Goal: Task Accomplishment & Management: Manage account settings

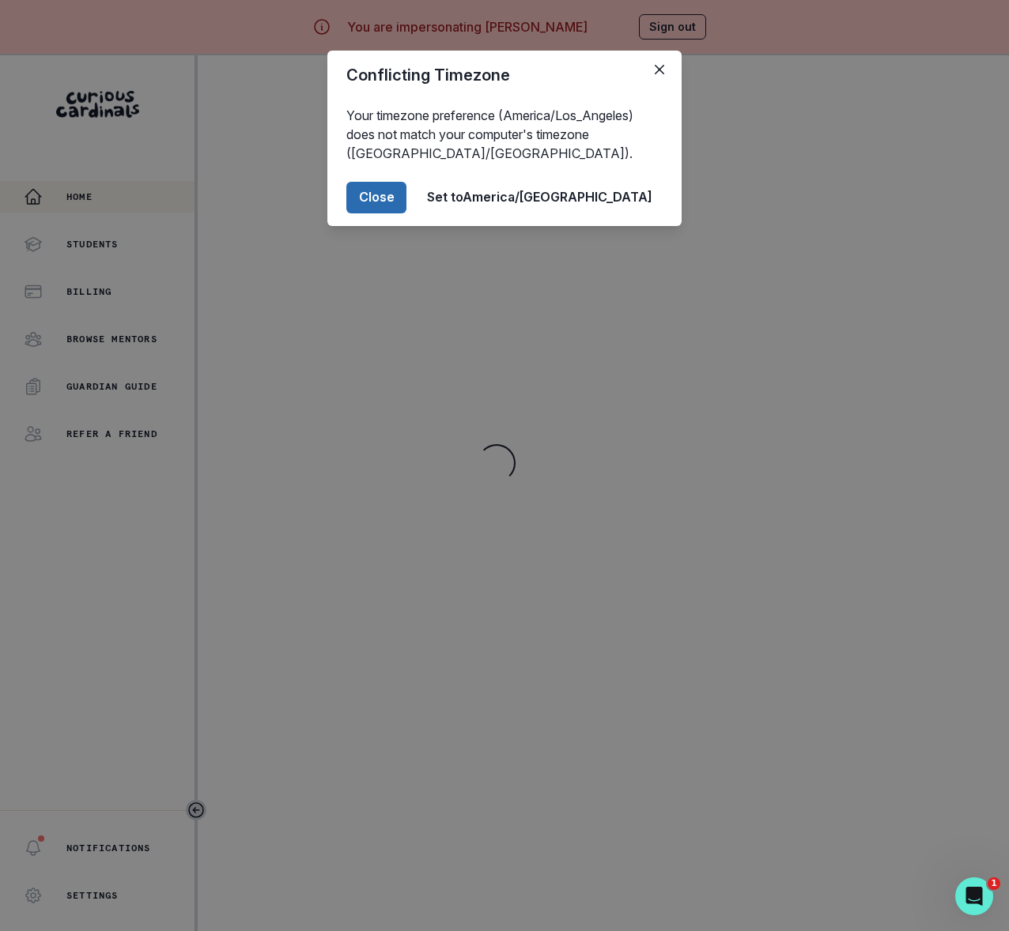
click at [406, 198] on button "Close" at bounding box center [376, 198] width 60 height 32
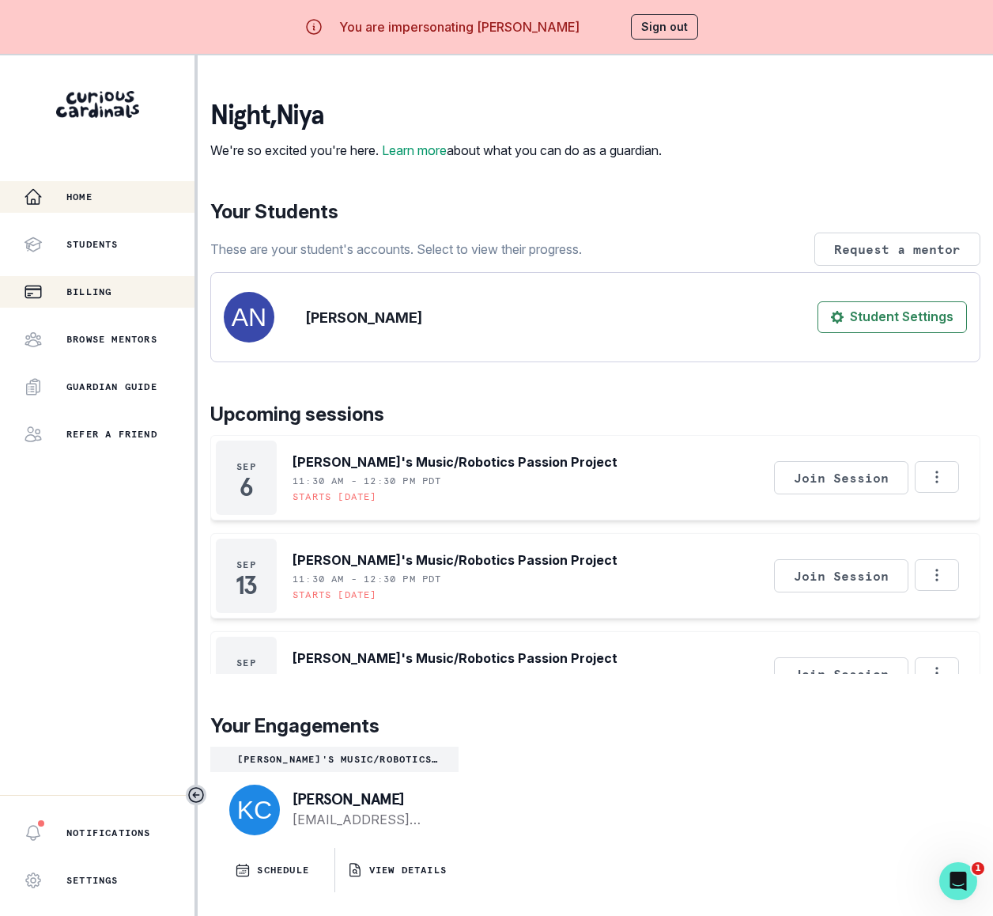
click at [93, 295] on p "Billing" at bounding box center [88, 291] width 45 height 13
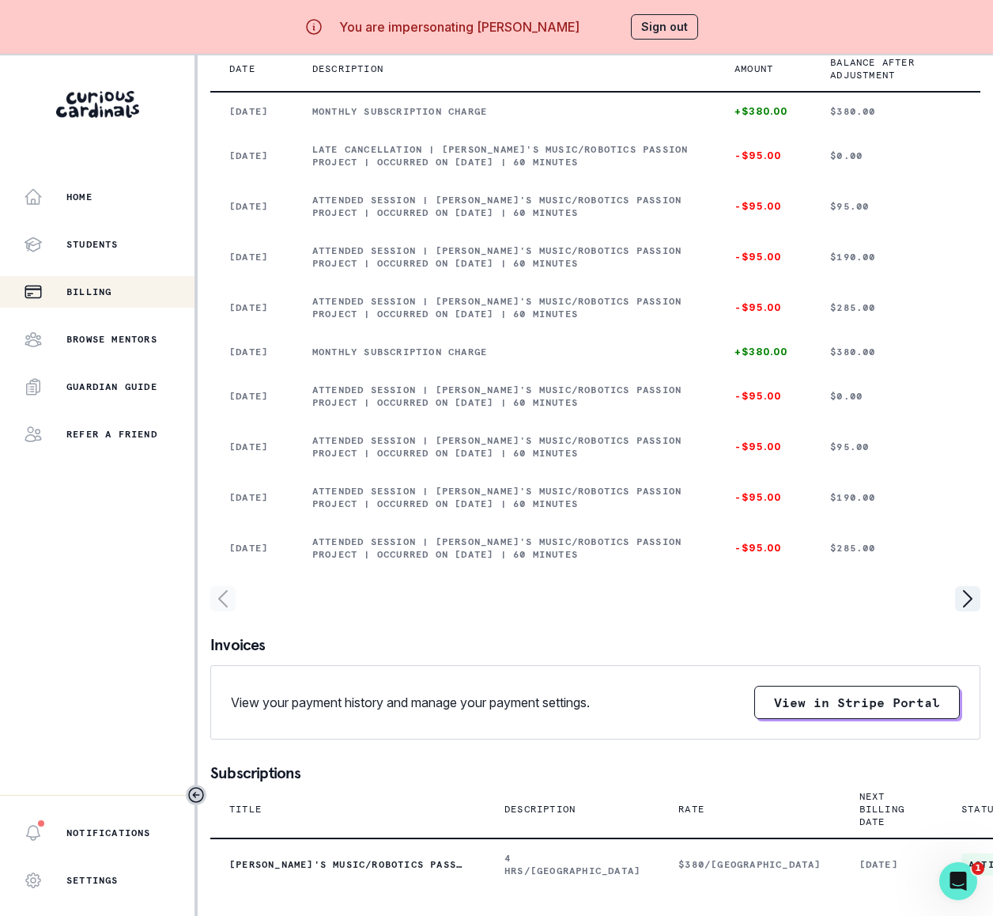
scroll to position [387, 0]
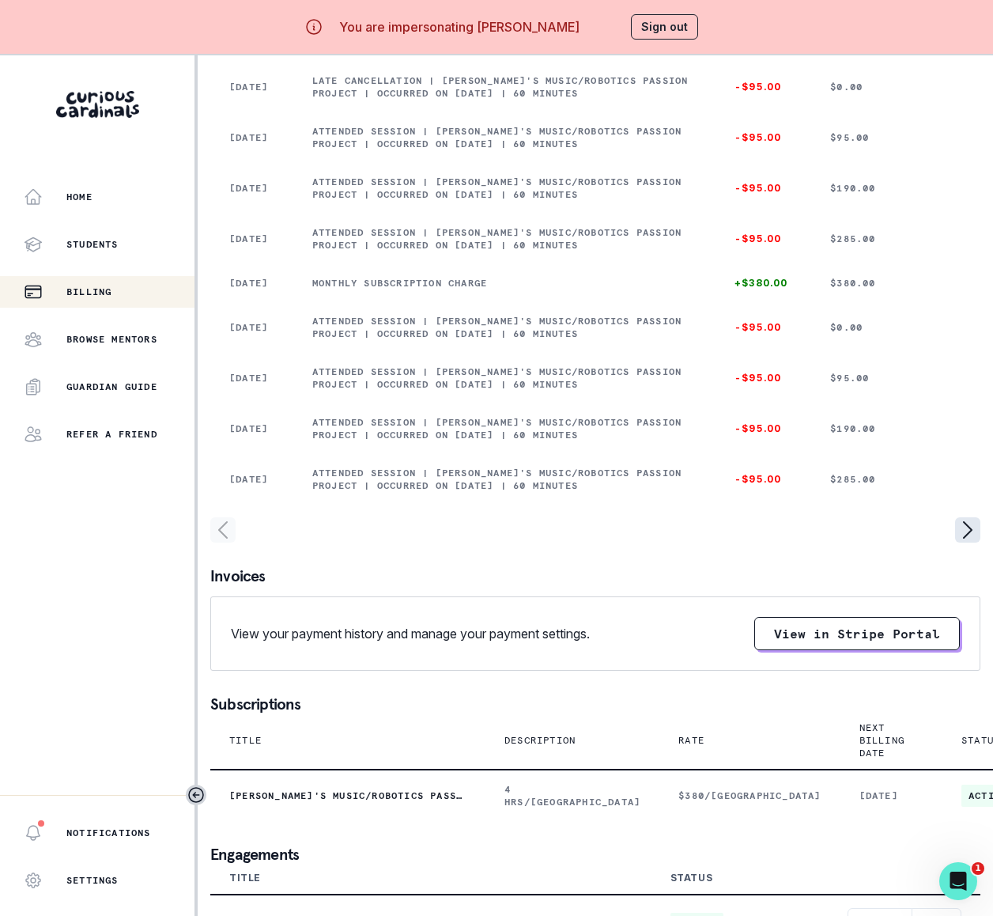
click at [969, 527] on icon "page right" at bounding box center [967, 529] width 25 height 25
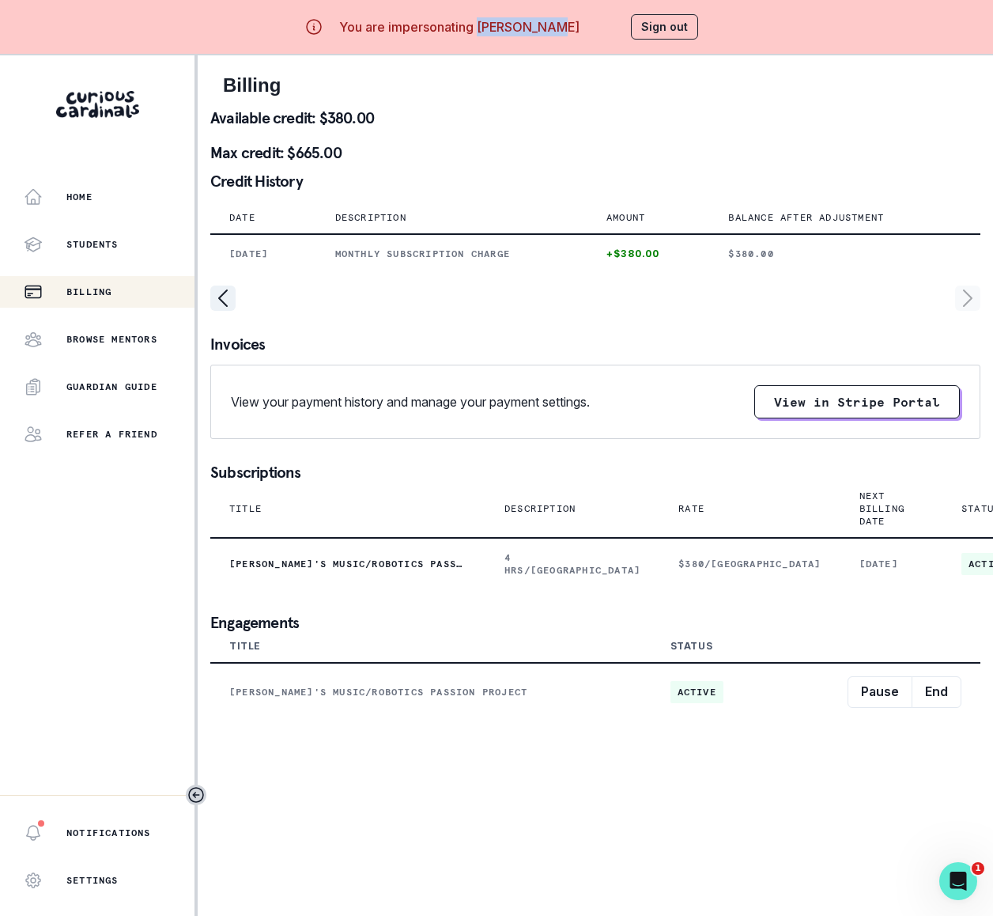
drag, startPoint x: 498, startPoint y: 26, endPoint x: 561, endPoint y: 27, distance: 63.3
click at [561, 27] on div "You are impersonating [PERSON_NAME] Sign out" at bounding box center [496, 27] width 449 height 38
copy p "[PERSON_NAME]"
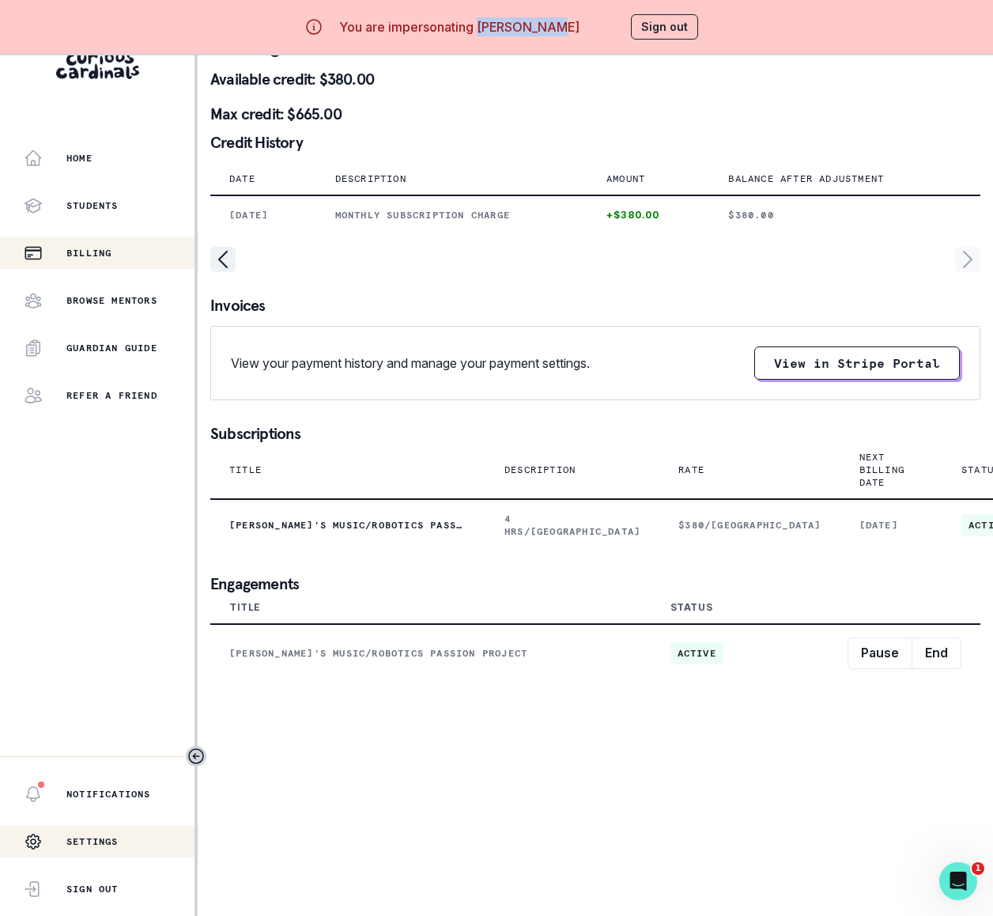
click at [100, 848] on p "Settings" at bounding box center [92, 841] width 52 height 13
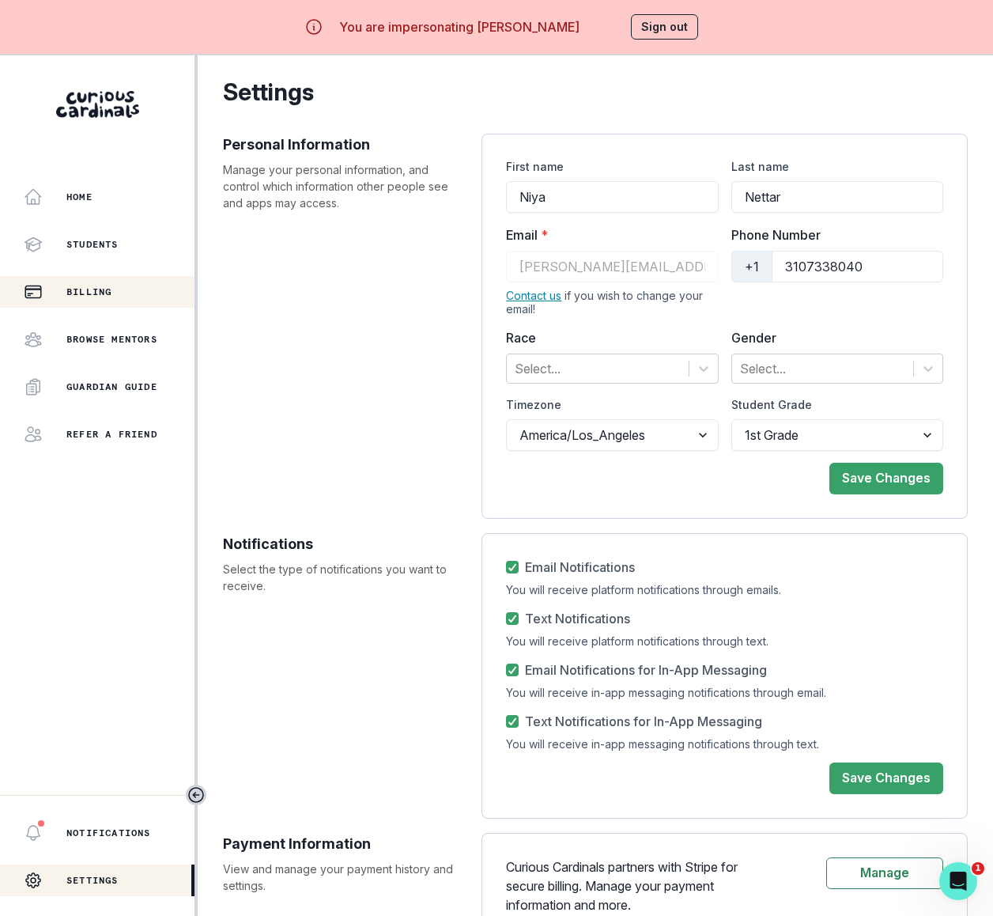
click at [74, 285] on p "Billing" at bounding box center [88, 291] width 45 height 13
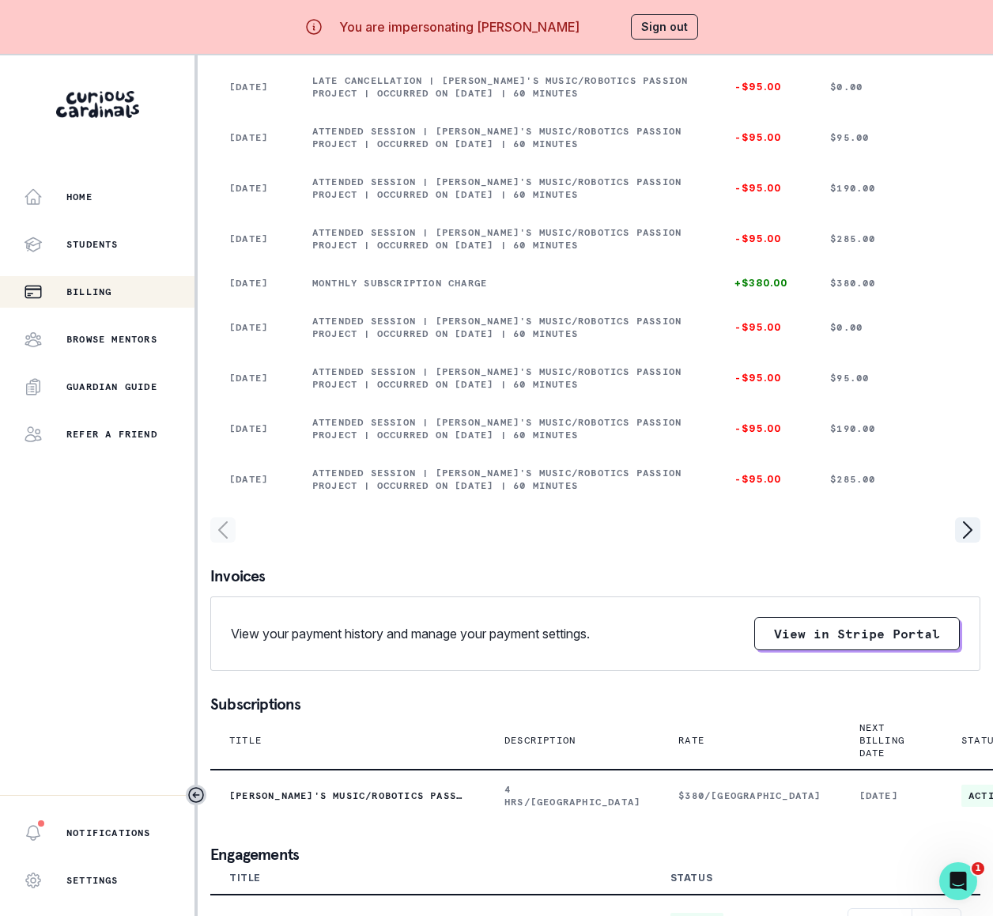
scroll to position [71, 0]
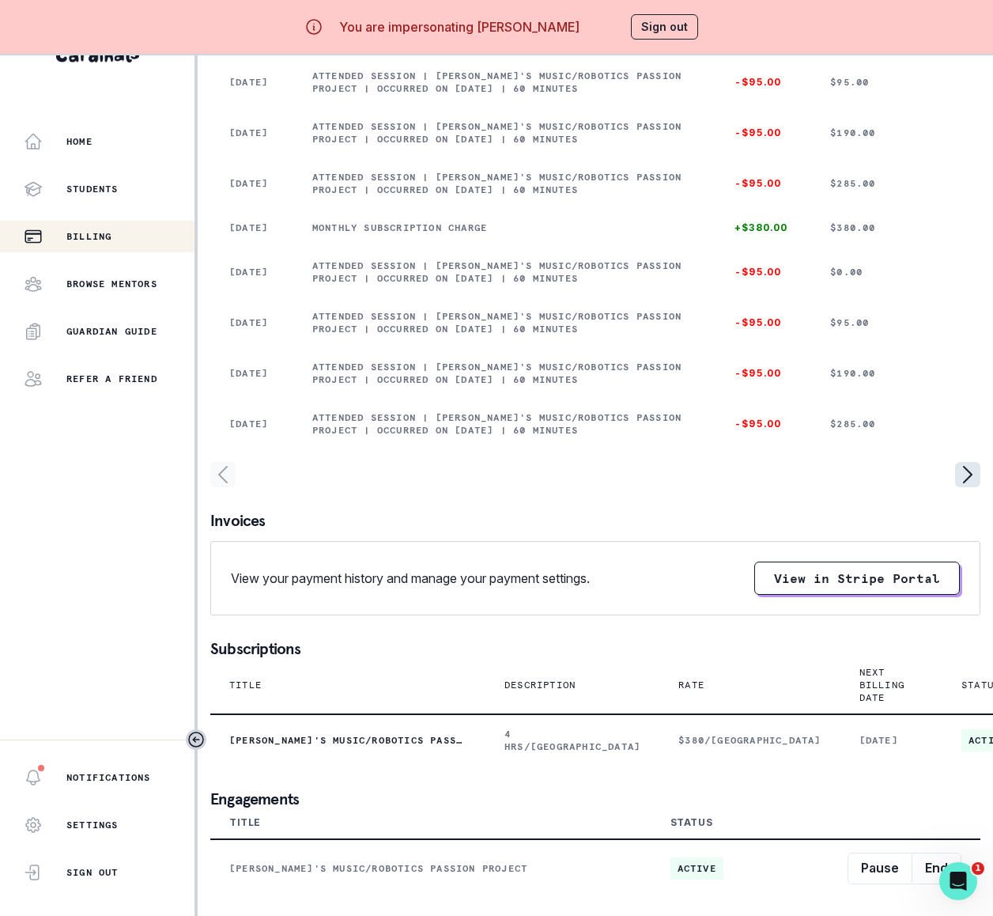
click at [972, 467] on icon "page right" at bounding box center [968, 475] width 8 height 16
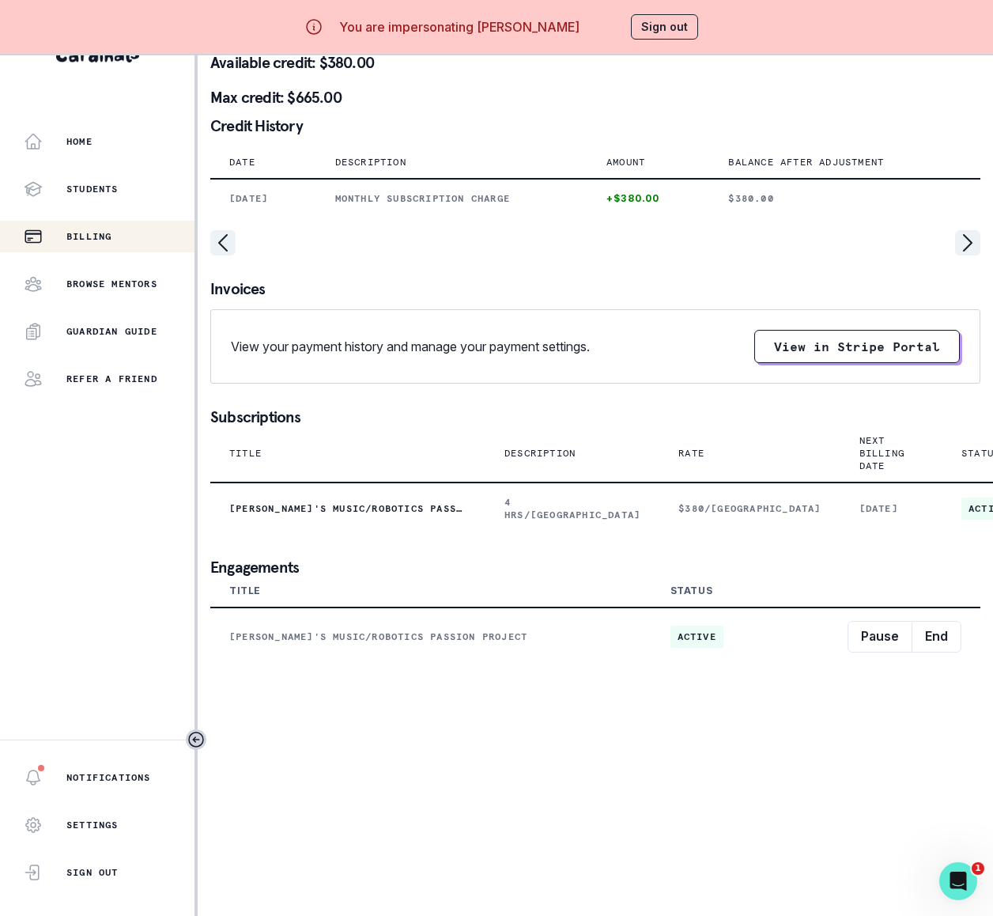
scroll to position [0, 0]
click at [225, 235] on icon "page left" at bounding box center [223, 243] width 8 height 16
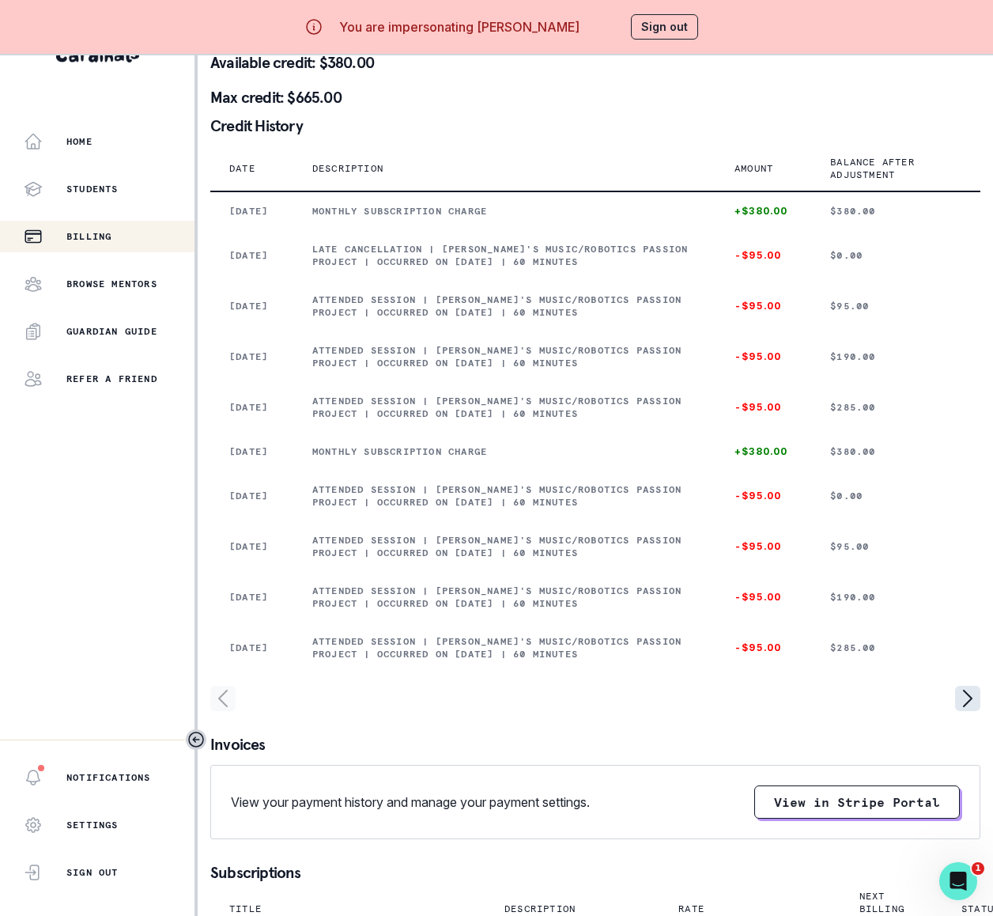
click at [969, 711] on icon "page right" at bounding box center [967, 698] width 25 height 25
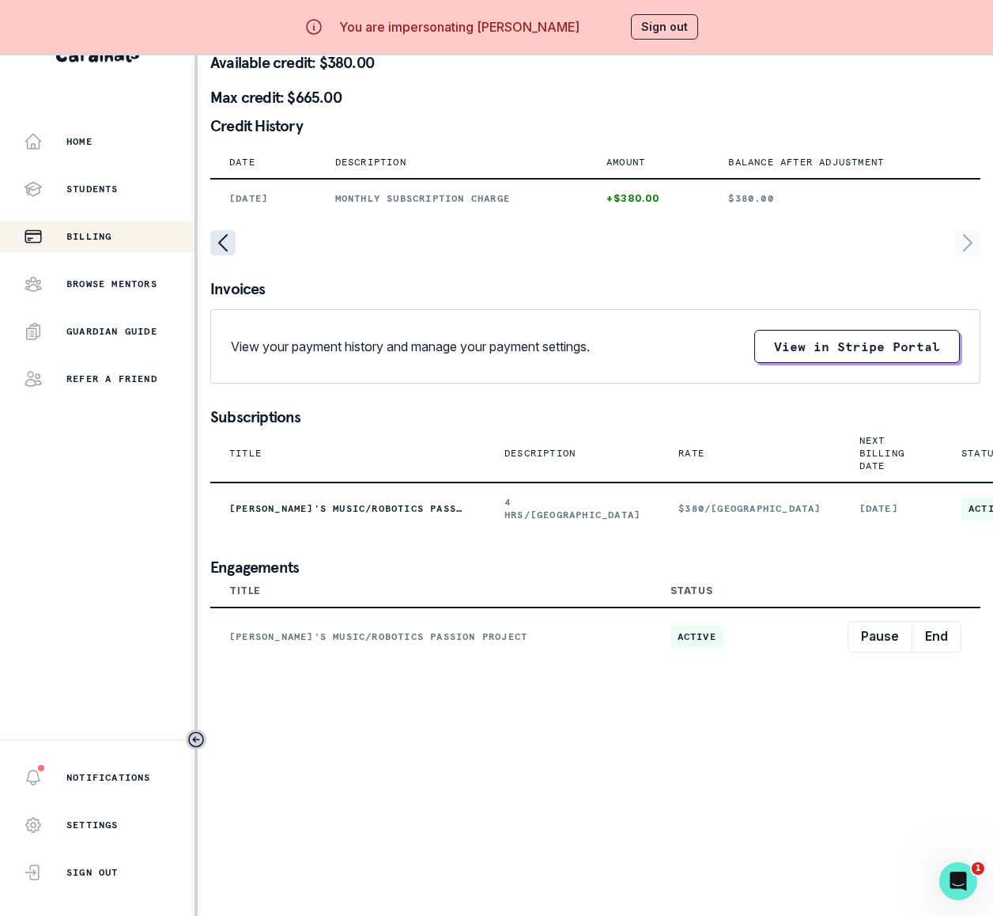
click at [216, 230] on icon "page left" at bounding box center [222, 242] width 25 height 25
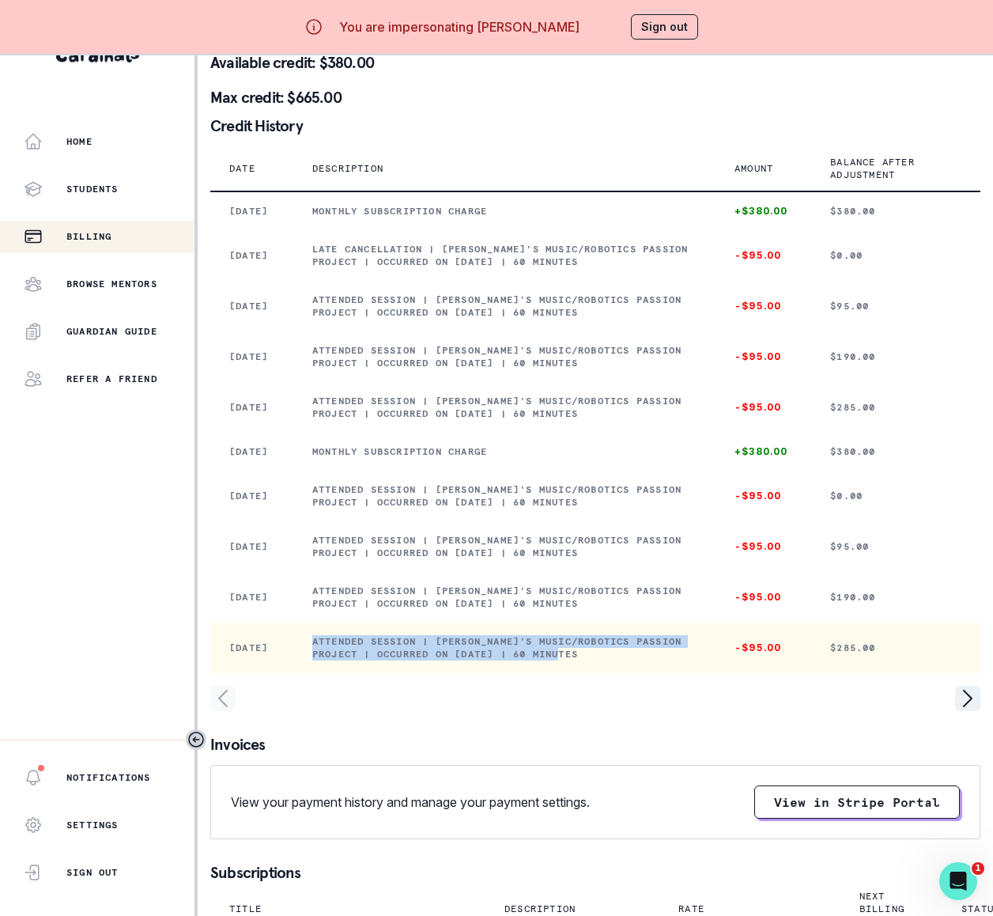
drag, startPoint x: 313, startPoint y: 785, endPoint x: 561, endPoint y: 807, distance: 248.5
click at [561, 673] on td "Attended session | [PERSON_NAME]'s Music/Robotics Passion Project | Occurred on…" at bounding box center [504, 647] width 422 height 51
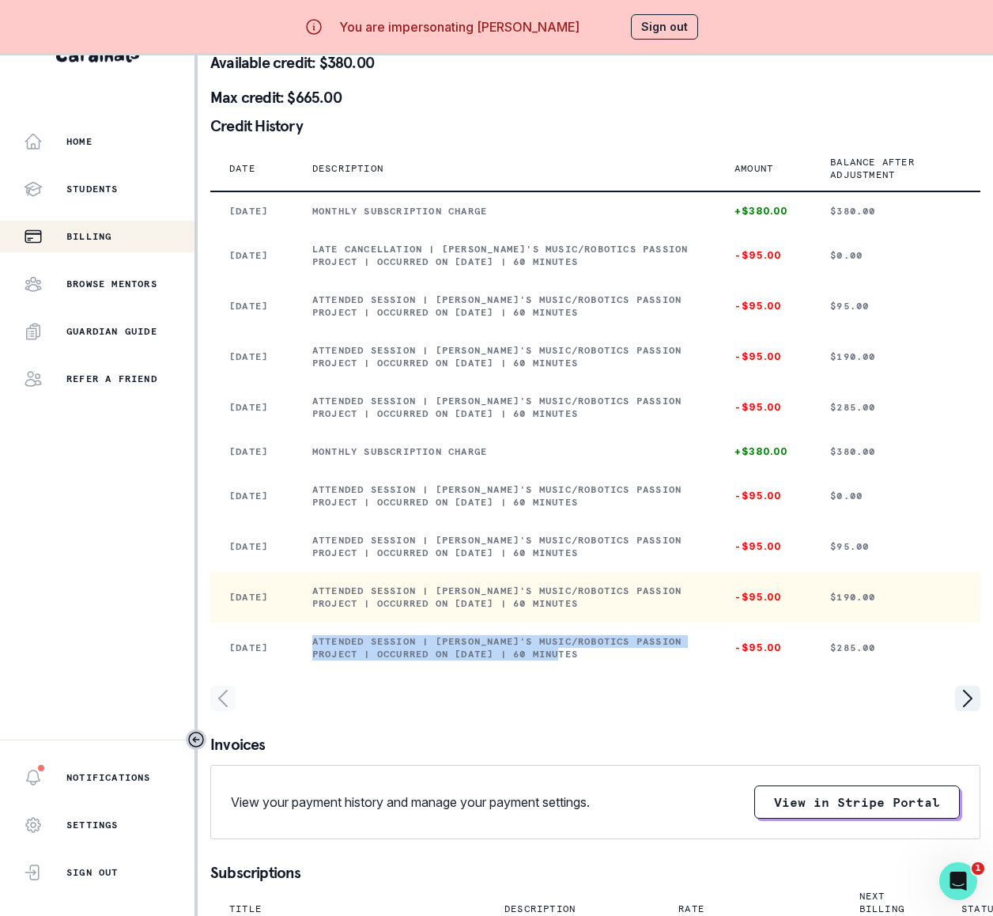
copy p "Attended session | [PERSON_NAME]'s Music/Robotics Passion Project | Occurred on…"
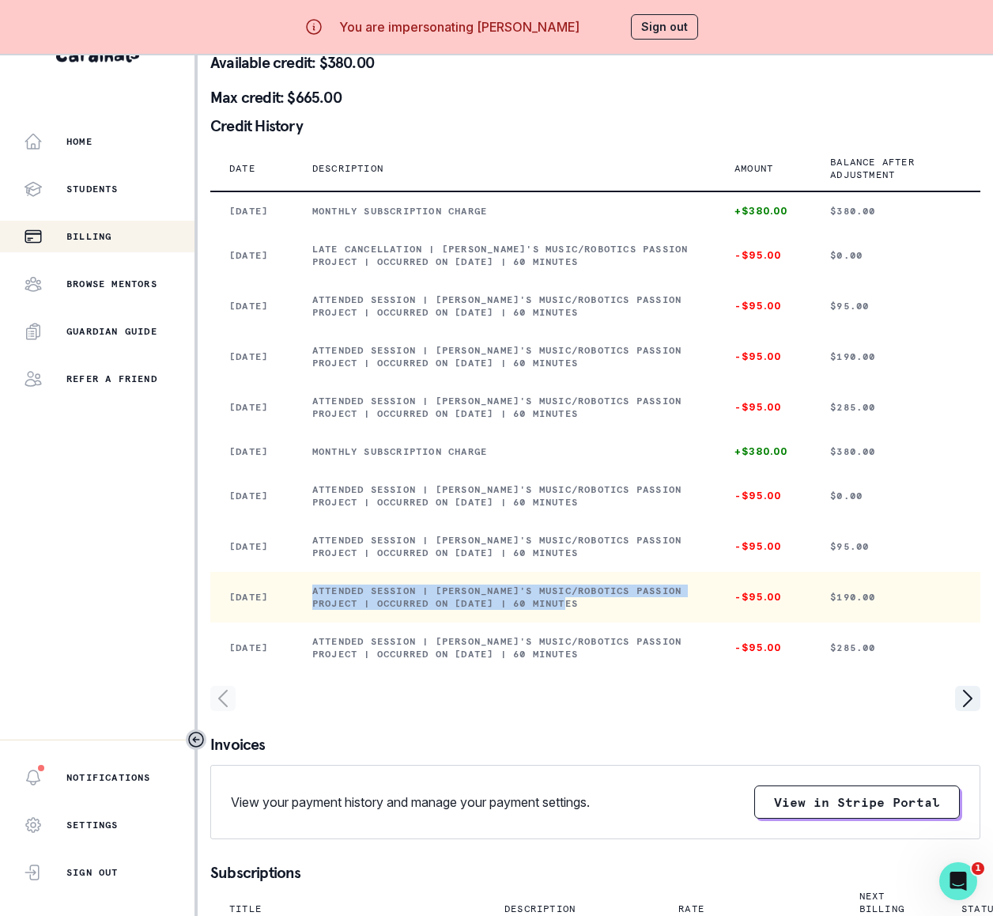
drag, startPoint x: 312, startPoint y: 728, endPoint x: 572, endPoint y: 757, distance: 262.6
click at [572, 622] on td "Attended session | [PERSON_NAME]'s Music/Robotics Passion Project | Occurred on…" at bounding box center [504, 597] width 422 height 51
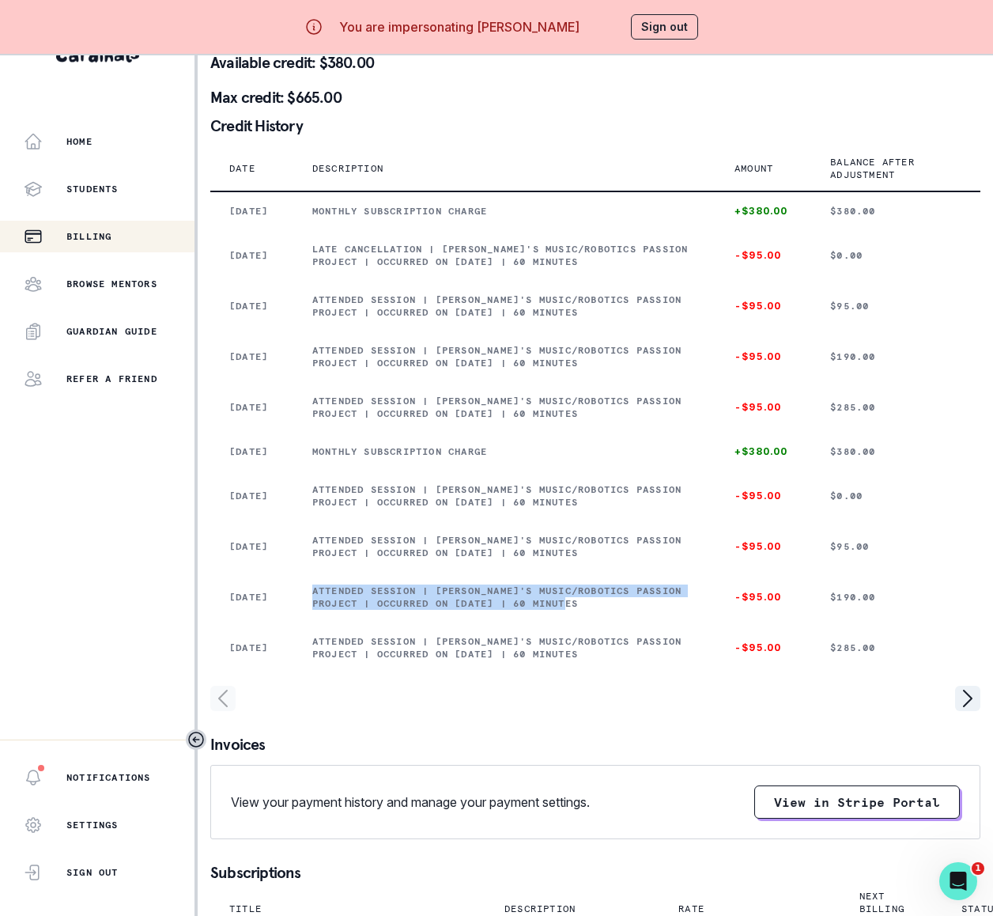
copy p "Attended session | [PERSON_NAME]'s Music/Robotics Passion Project | Occurred on…"
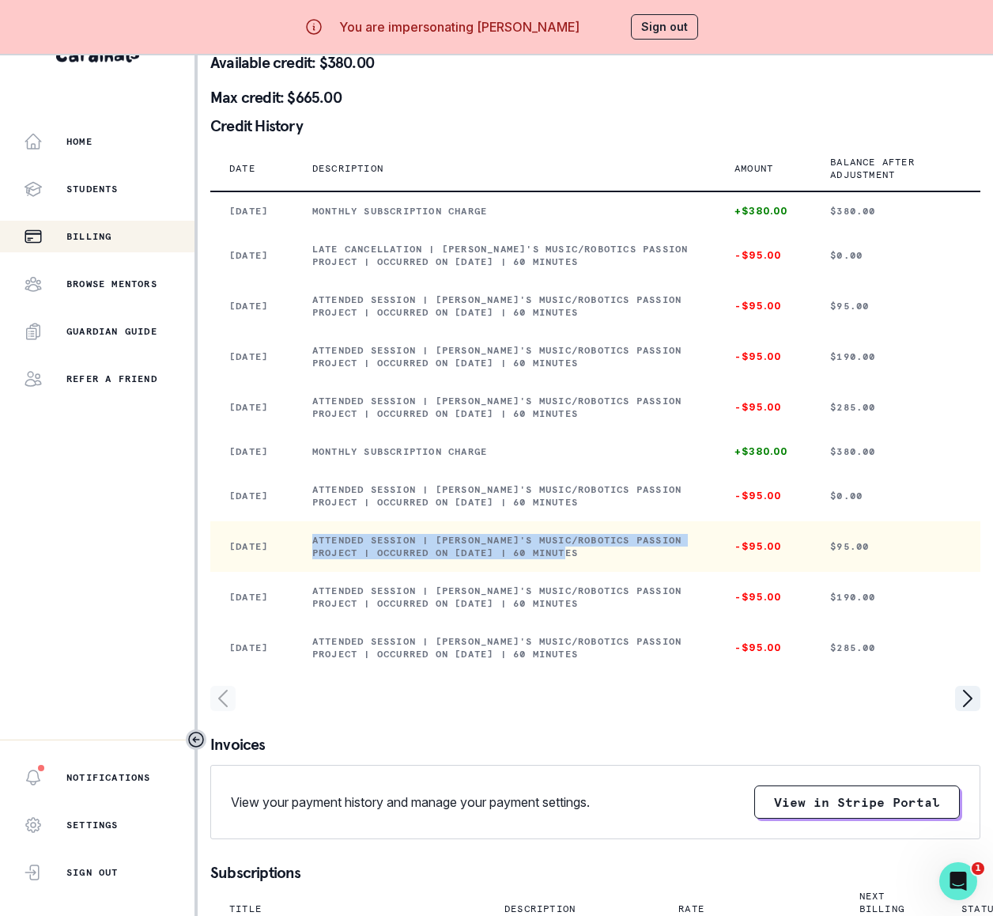
drag, startPoint x: 313, startPoint y: 660, endPoint x: 599, endPoint y: 687, distance: 286.7
click at [599, 572] on td "Attended session | [PERSON_NAME]'s Music/Robotics Passion Project | Occurred on…" at bounding box center [504, 546] width 422 height 51
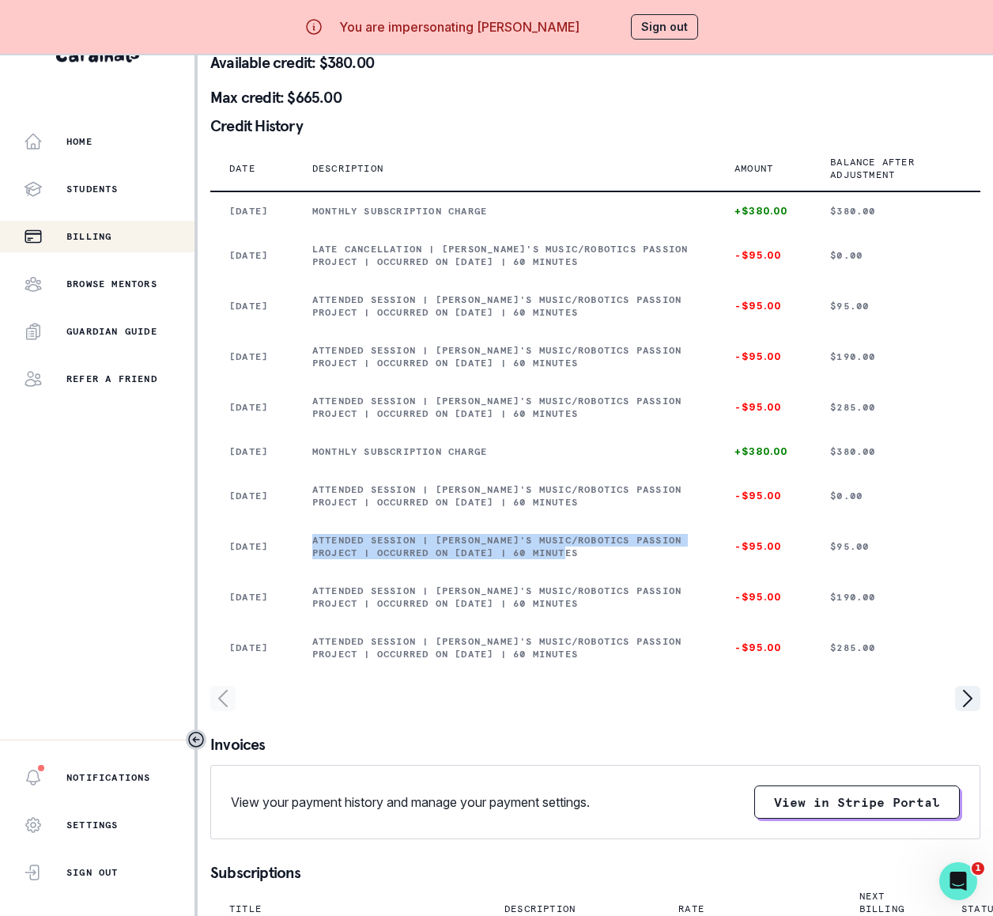
copy p "Attended session | [PERSON_NAME]'s Music/Robotics Passion Project | Occurred on…"
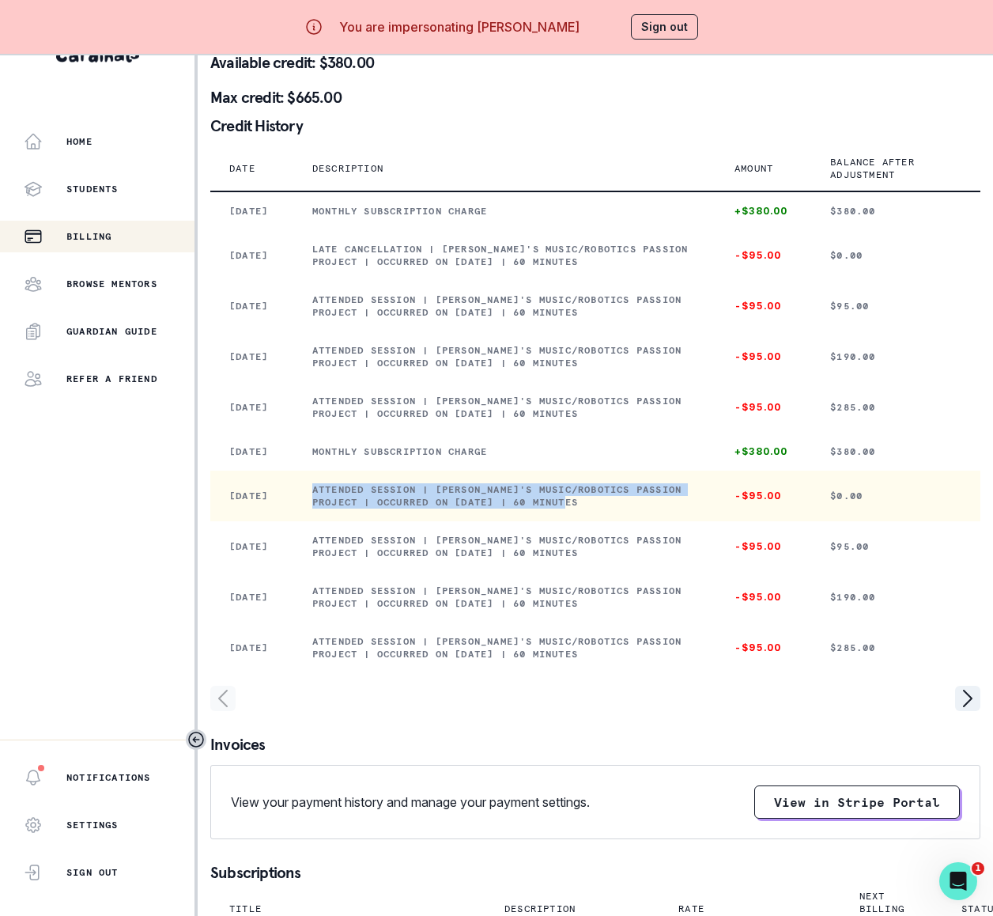
drag, startPoint x: 315, startPoint y: 595, endPoint x: 623, endPoint y: 621, distance: 309.4
click at [623, 521] on td "Attended session | [PERSON_NAME]'s Music/Robotics Passion Project | Occurred on…" at bounding box center [504, 495] width 422 height 51
copy p "Attended session | [PERSON_NAME]'s Music/Robotics Passion Project | Occurred on…"
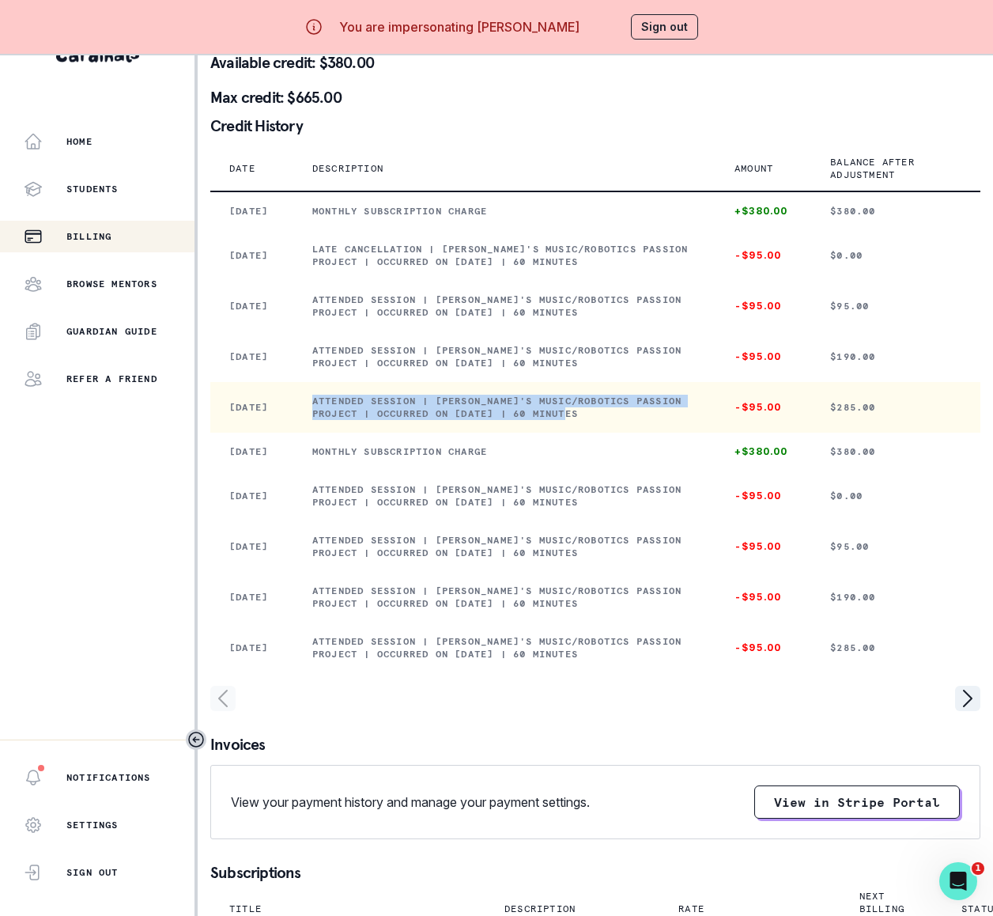
drag, startPoint x: 313, startPoint y: 466, endPoint x: 712, endPoint y: 485, distance: 399.0
click at [697, 420] on p "Attended session | [PERSON_NAME]'s Music/Robotics Passion Project | Occurred on…" at bounding box center [504, 407] width 384 height 25
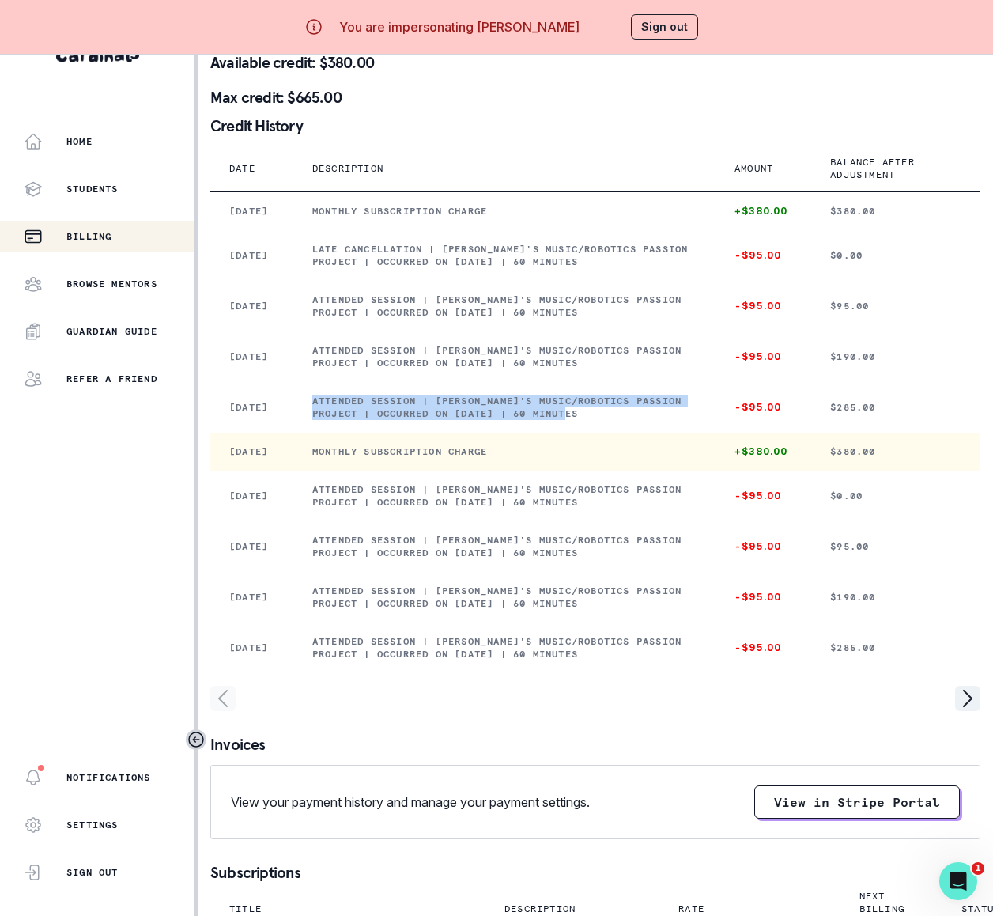
copy p "Attended session | [PERSON_NAME]'s Music/Robotics Passion Project | Occurred on…"
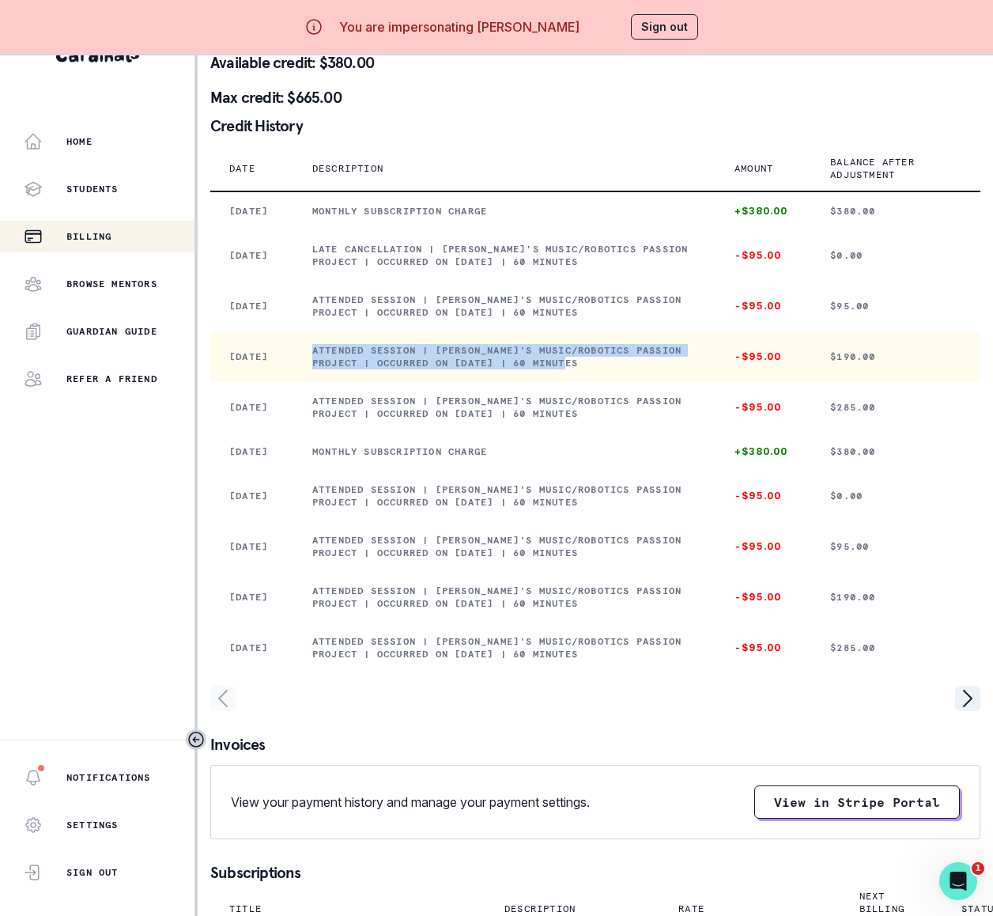
drag, startPoint x: 315, startPoint y: 399, endPoint x: 595, endPoint y: 420, distance: 281.4
click at [595, 369] on p "Attended session | [PERSON_NAME]'s Music/Robotics Passion Project | Occurred on…" at bounding box center [504, 356] width 384 height 25
copy p "Attended session | [PERSON_NAME]'s Music/Robotics Passion Project | Occurred on…"
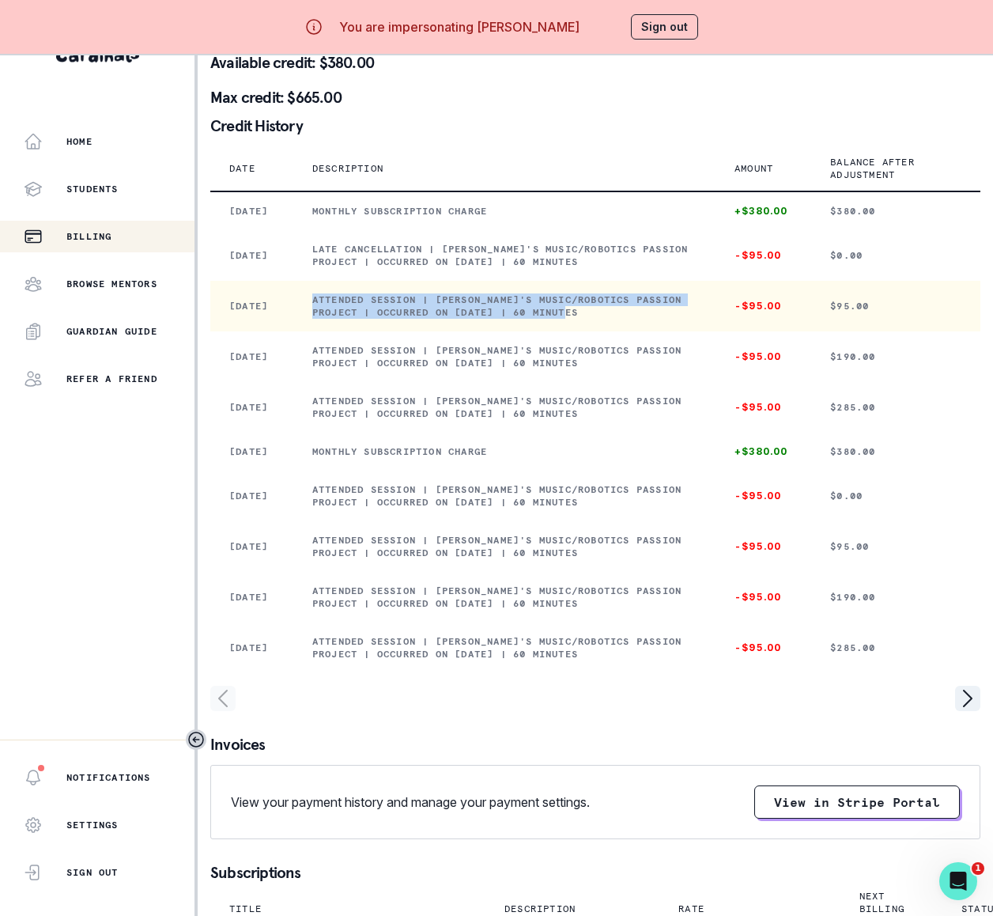
drag, startPoint x: 314, startPoint y: 337, endPoint x: 607, endPoint y: 360, distance: 294.2
click at [607, 331] on td "Attended session | [PERSON_NAME]'s Music/Robotics Passion Project | Occurred on…" at bounding box center [504, 306] width 422 height 51
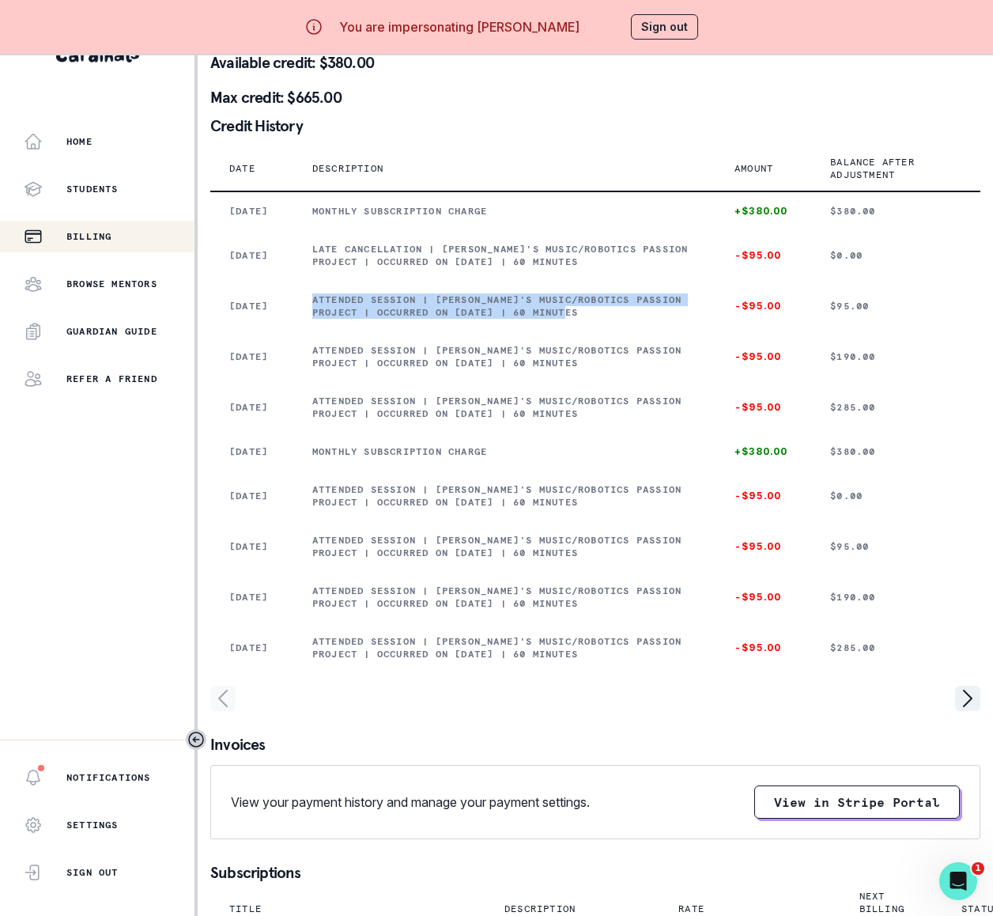
copy p "Attended session | [PERSON_NAME]'s Music/Robotics Passion Project | Occurred on…"
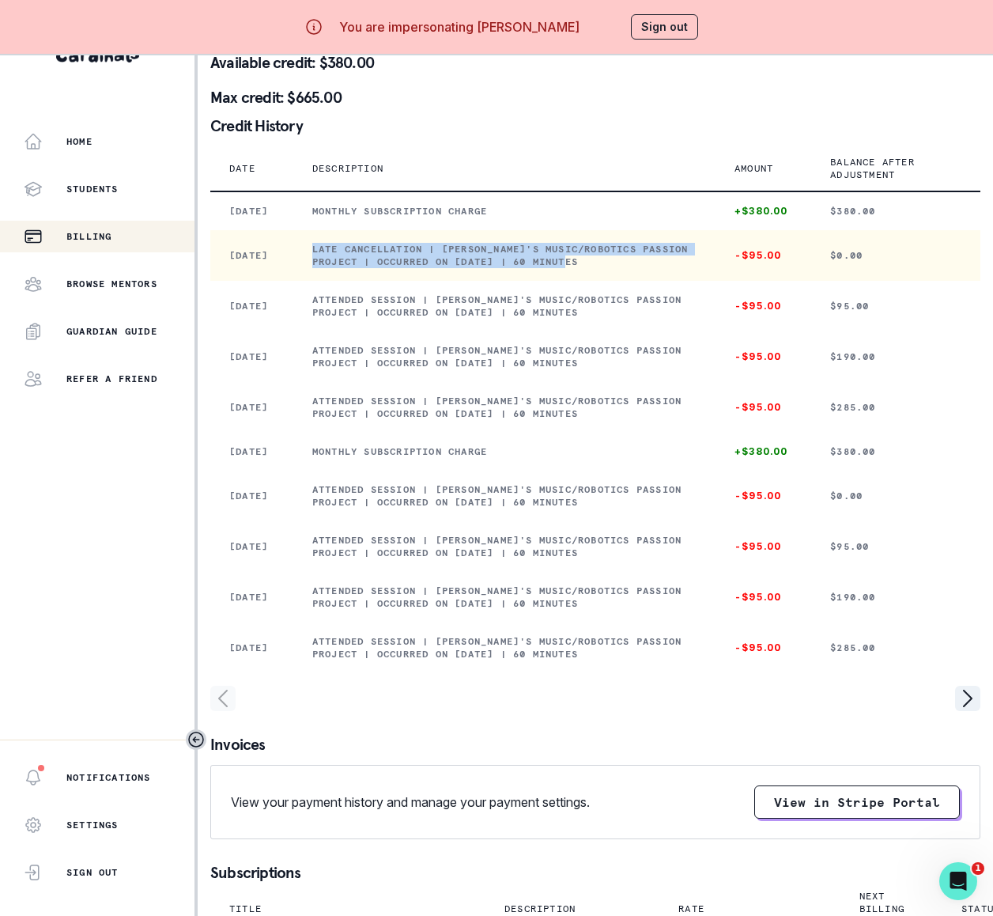
drag, startPoint x: 313, startPoint y: 274, endPoint x: 628, endPoint y: 311, distance: 316.9
click at [628, 281] on td "Late cancellation | [PERSON_NAME]'s Music/Robotics Passion Project | Occurred o…" at bounding box center [504, 255] width 422 height 51
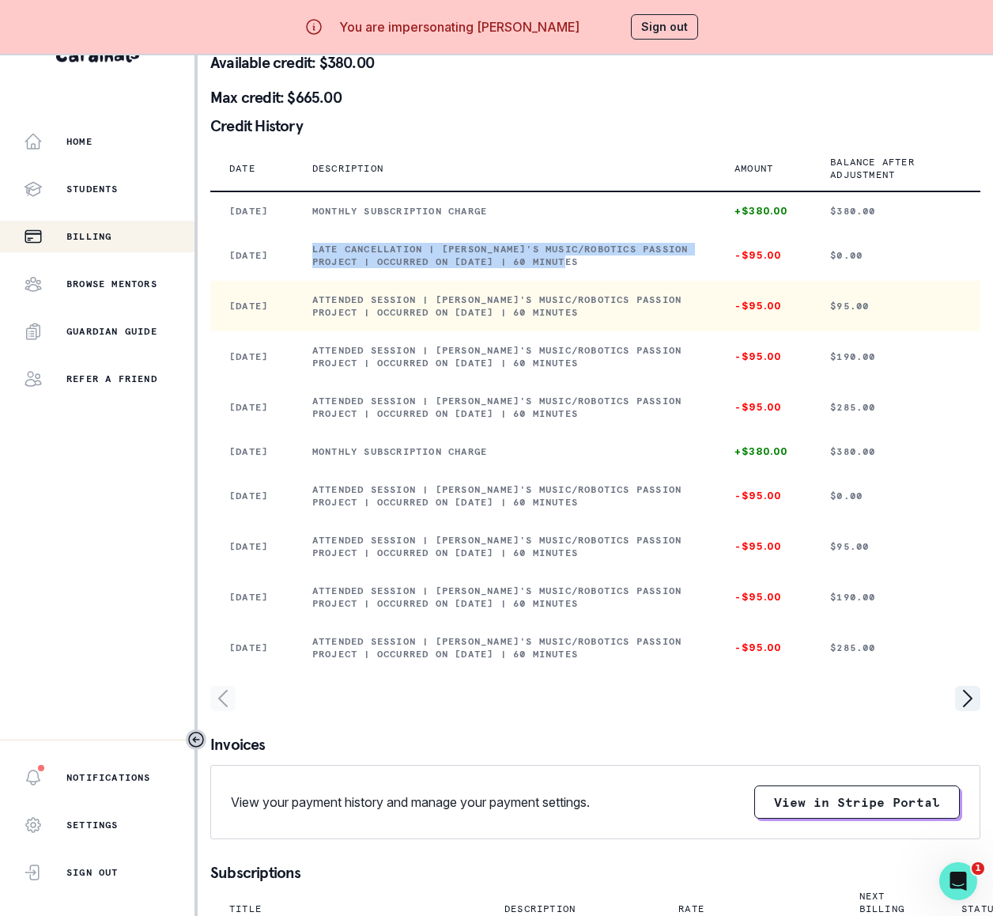
copy p "Late cancellation | [PERSON_NAME]'s Music/Robotics Passion Project | Occurred o…"
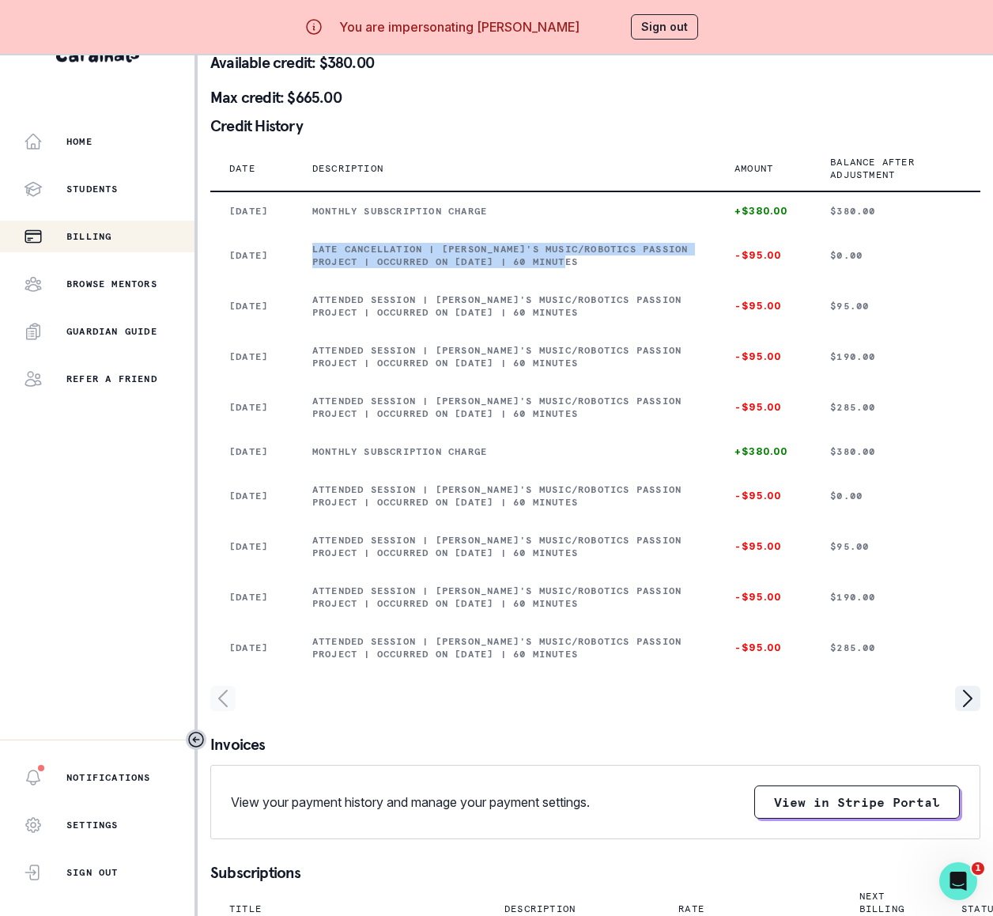
click at [662, 21] on button "Sign out" at bounding box center [664, 26] width 67 height 25
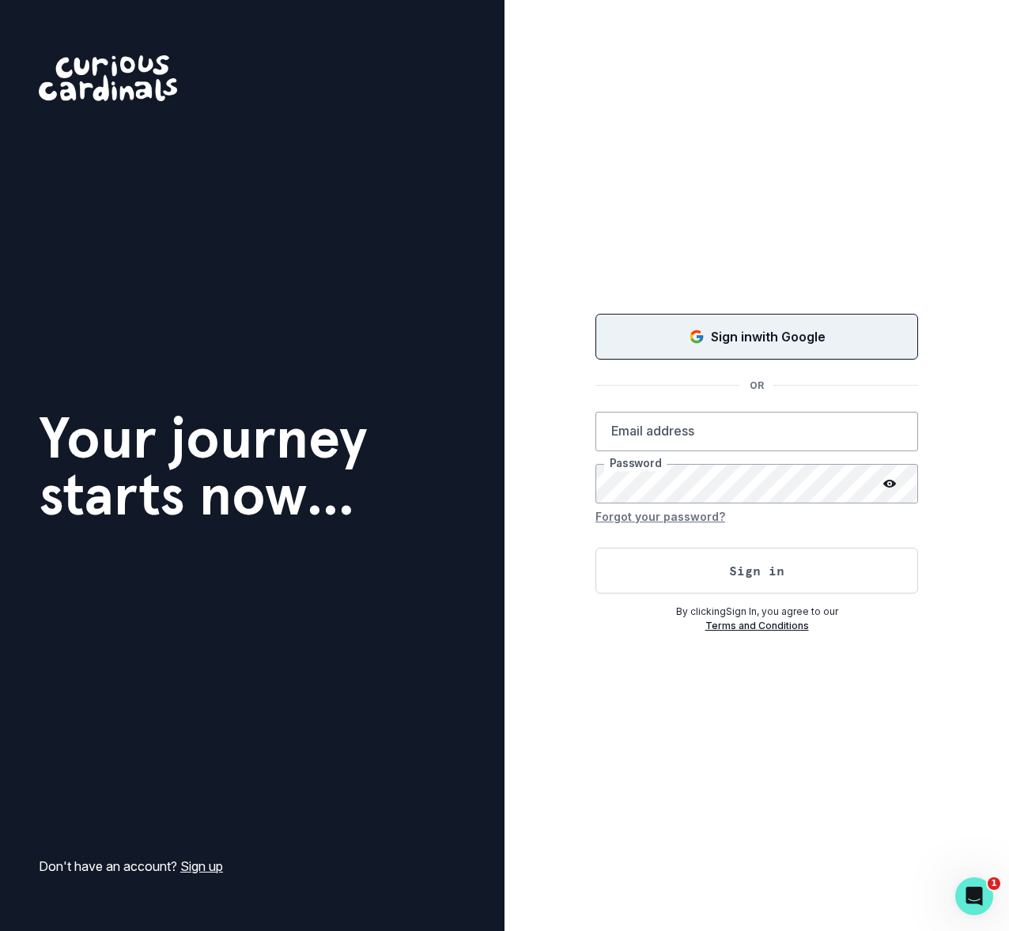
click at [691, 348] on button "Sign in with Google" at bounding box center [756, 337] width 323 height 46
